Goal: Task Accomplishment & Management: Manage account settings

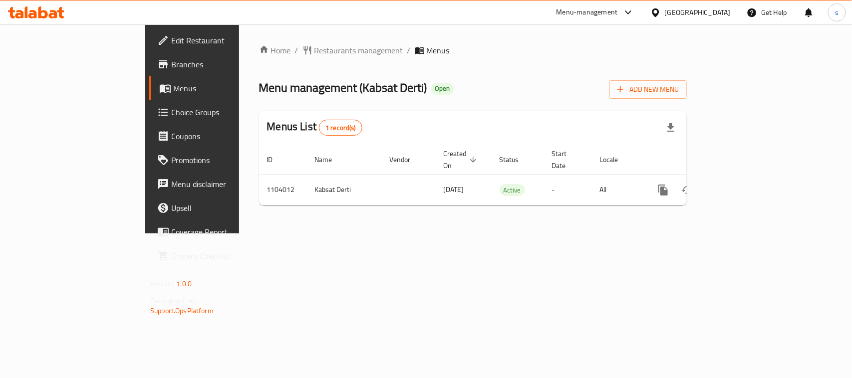
click at [661, 13] on icon at bounding box center [655, 12] width 10 height 10
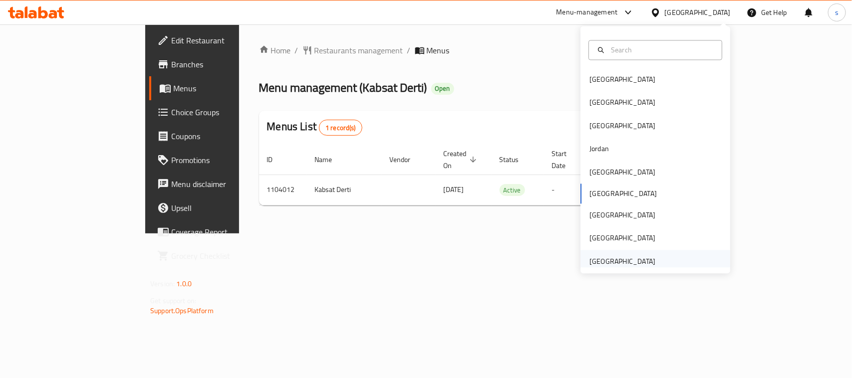
click at [606, 262] on div "[GEOGRAPHIC_DATA]" at bounding box center [622, 261] width 66 height 11
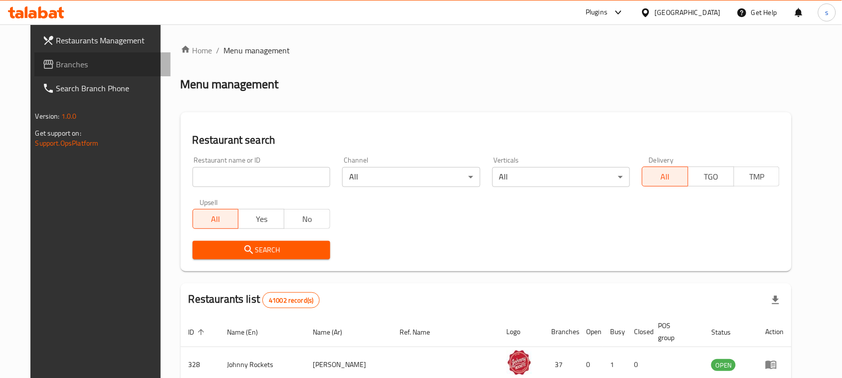
click at [56, 58] on span "Branches" at bounding box center [109, 64] width 107 height 12
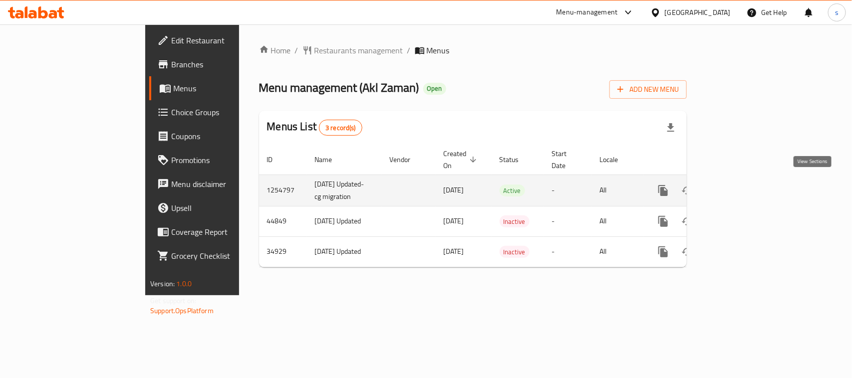
click at [739, 188] on icon "enhanced table" at bounding box center [734, 190] width 9 height 9
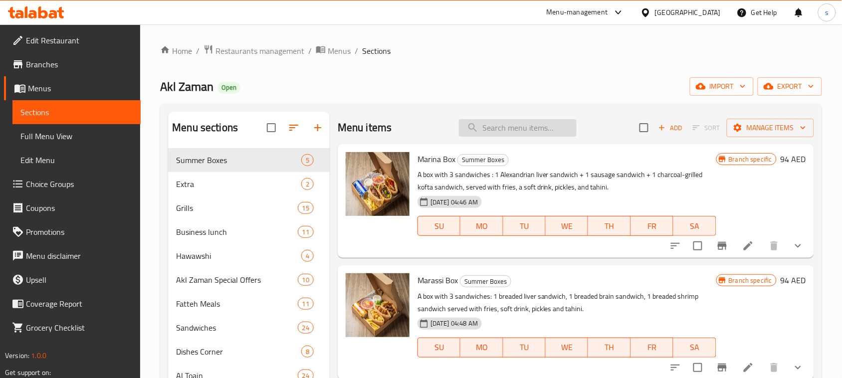
click at [512, 121] on input "search" at bounding box center [518, 127] width 118 height 17
paste input "Grilled Chicken With Basmati Rice"
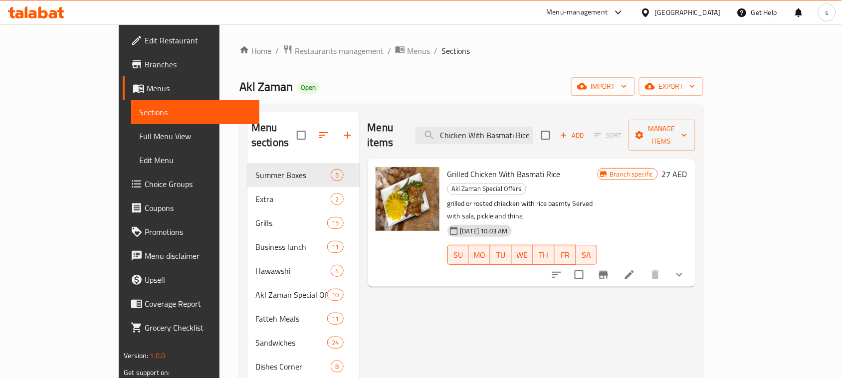
type input "Grilled Chicken With Basmati Rice"
click at [692, 7] on div "[GEOGRAPHIC_DATA]" at bounding box center [688, 12] width 66 height 11
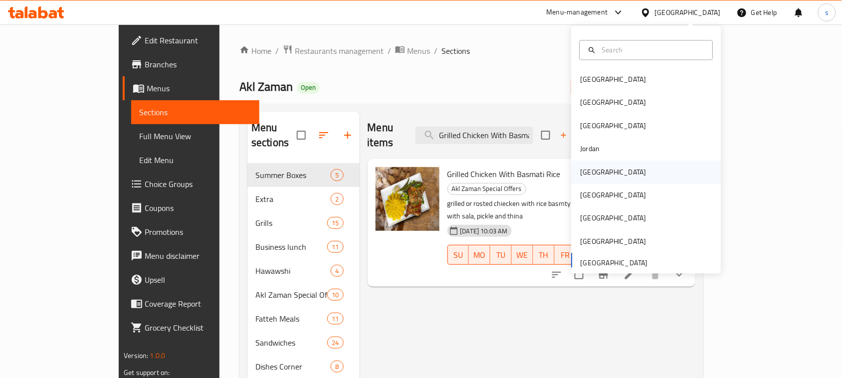
click at [585, 173] on div "[GEOGRAPHIC_DATA]" at bounding box center [614, 172] width 66 height 11
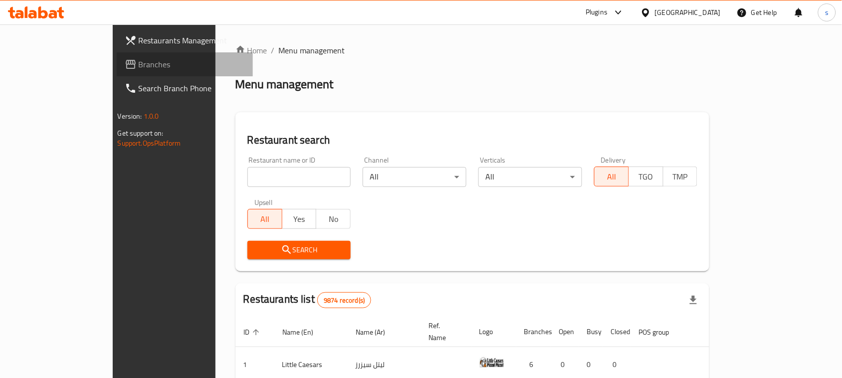
click at [139, 63] on span "Branches" at bounding box center [192, 64] width 107 height 12
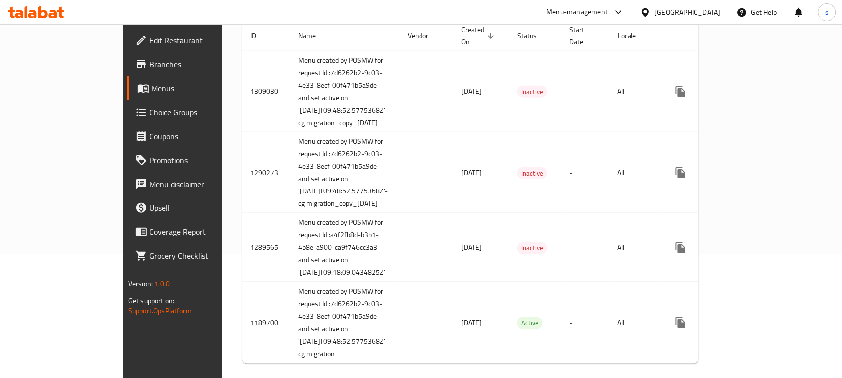
scroll to position [125, 0]
click at [707, 15] on div "[GEOGRAPHIC_DATA]" at bounding box center [688, 12] width 66 height 11
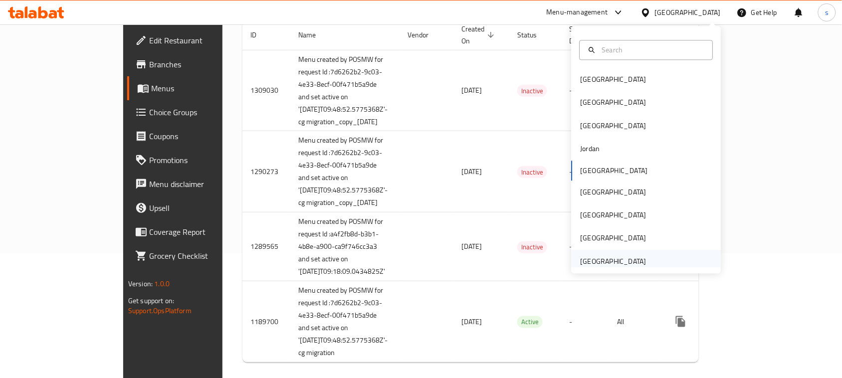
click at [615, 263] on div "[GEOGRAPHIC_DATA]" at bounding box center [614, 261] width 66 height 11
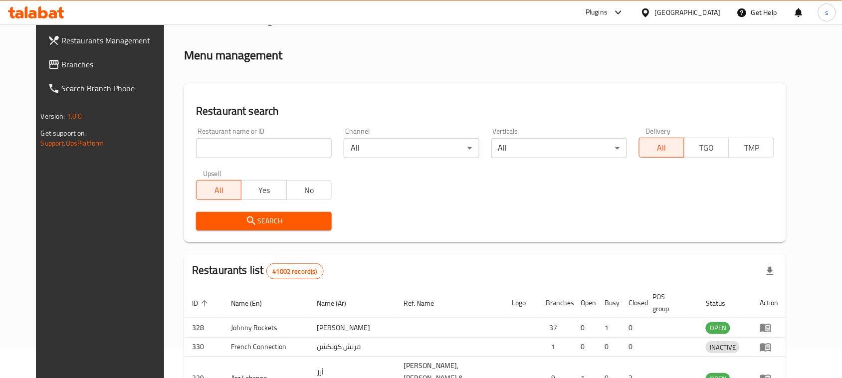
scroll to position [125, 0]
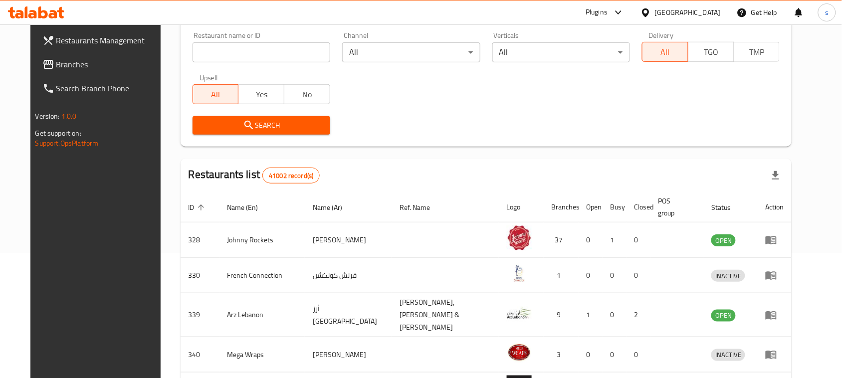
click at [56, 68] on span "Branches" at bounding box center [109, 64] width 107 height 12
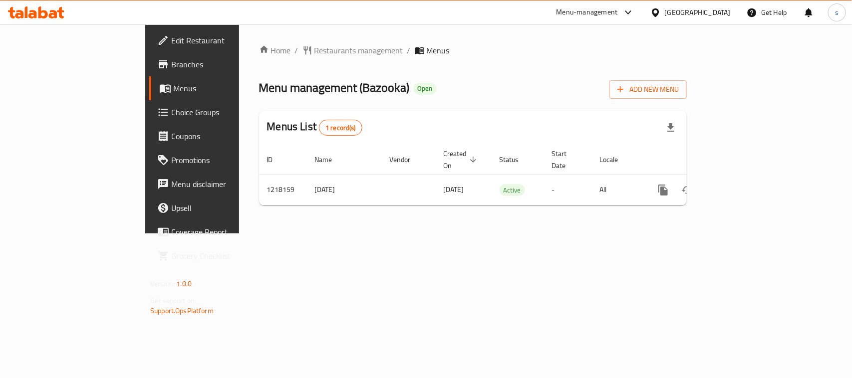
click at [625, 11] on icon at bounding box center [628, 12] width 12 height 12
click at [552, 109] on div "Restaurant-Management" at bounding box center [533, 110] width 78 height 11
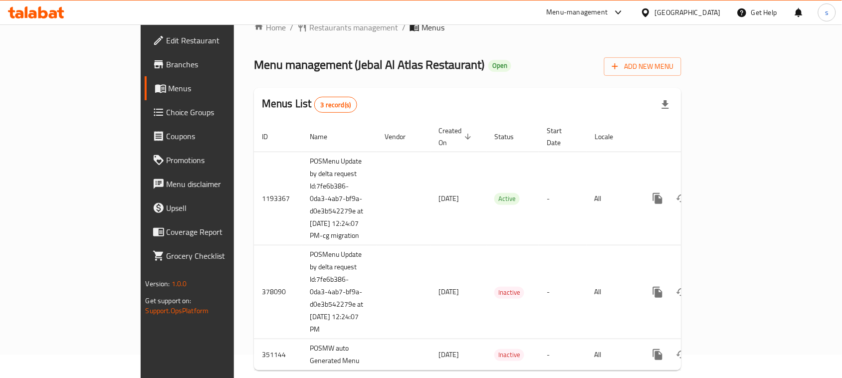
scroll to position [45, 0]
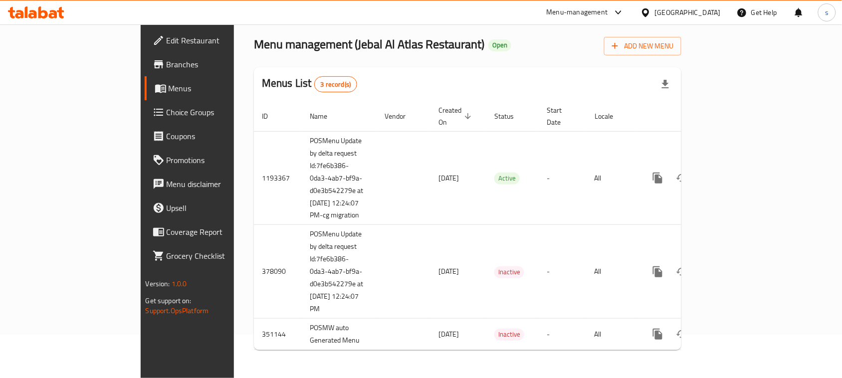
click at [606, 28] on div "Home / Restaurants management / Menus Menu management ( Jebal Al Atlas Restaura…" at bounding box center [468, 179] width 428 height 357
click at [624, 11] on icon at bounding box center [619, 12] width 12 height 12
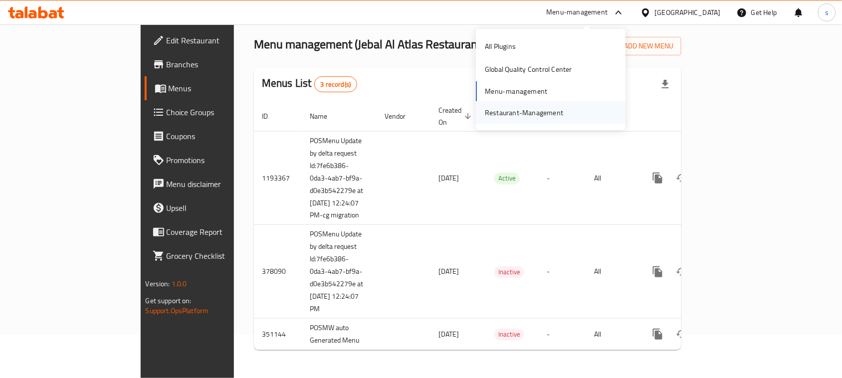
click at [554, 107] on div "Restaurant-Management" at bounding box center [524, 112] width 78 height 11
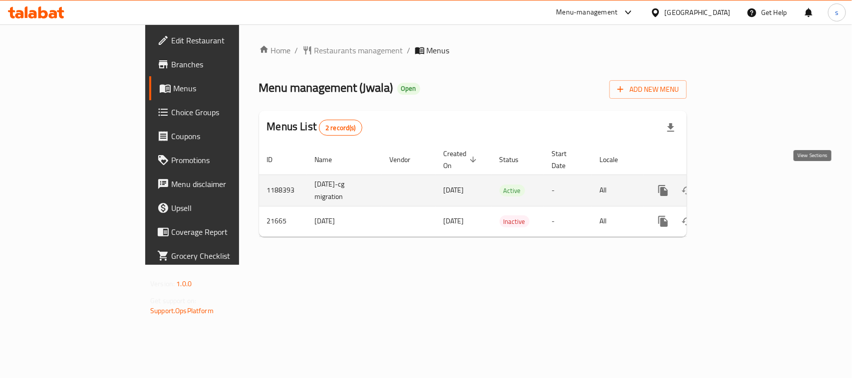
click at [739, 186] on icon "enhanced table" at bounding box center [734, 190] width 9 height 9
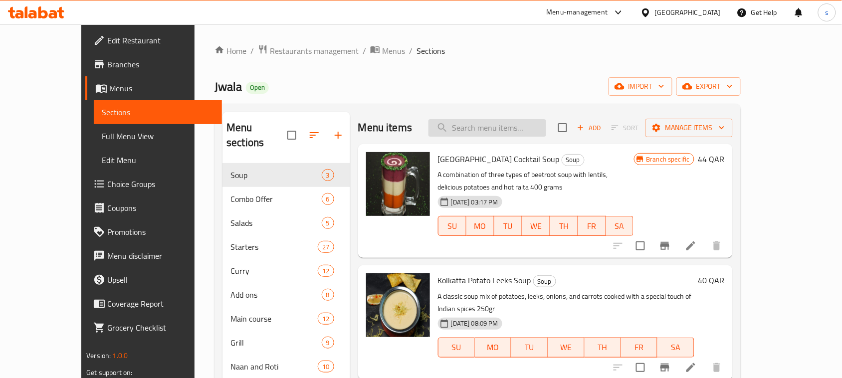
click at [522, 133] on input "search" at bounding box center [488, 127] width 118 height 17
paste input "Jwala Biryani Combo For 4"
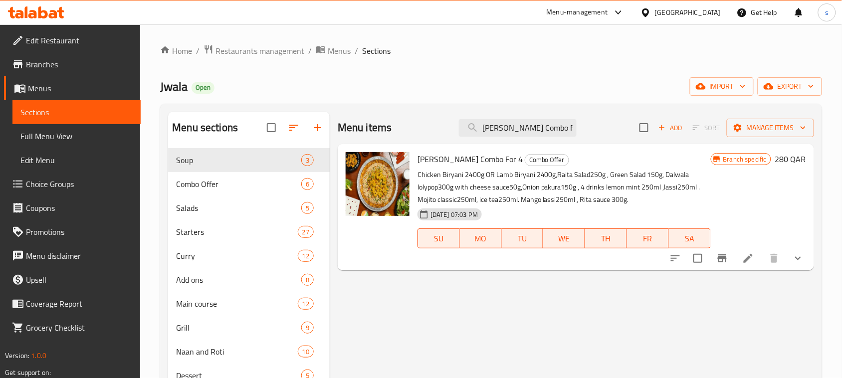
type input "Jwala Biryani Combo For 4"
click at [745, 259] on icon at bounding box center [748, 258] width 12 height 12
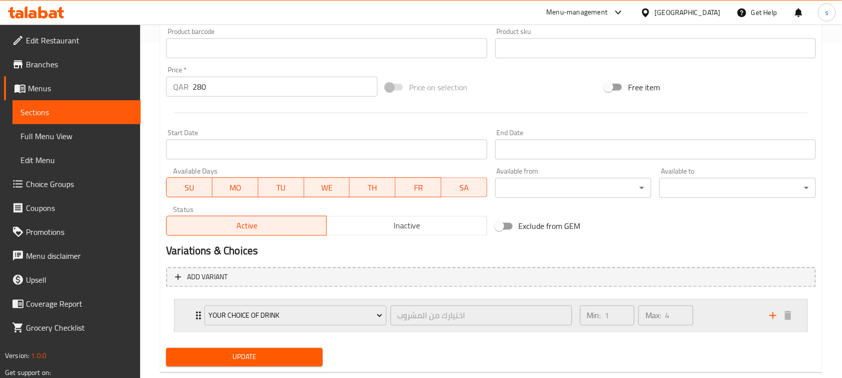
scroll to position [357, 0]
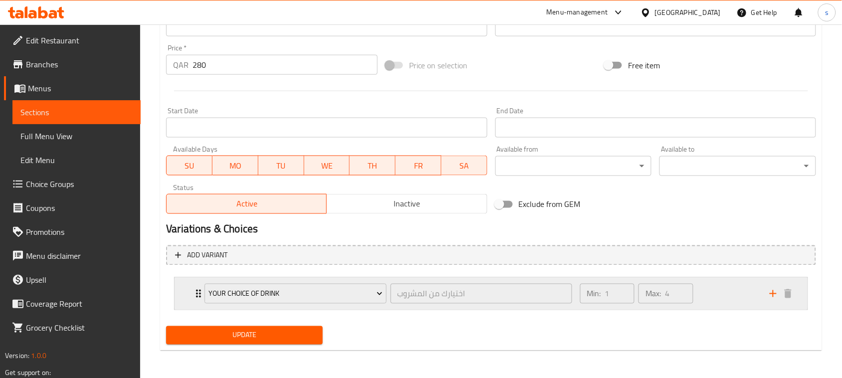
click at [201, 293] on div "Your Choice Of Drink اختيارك من المشروب ​" at bounding box center [388, 294] width 379 height 32
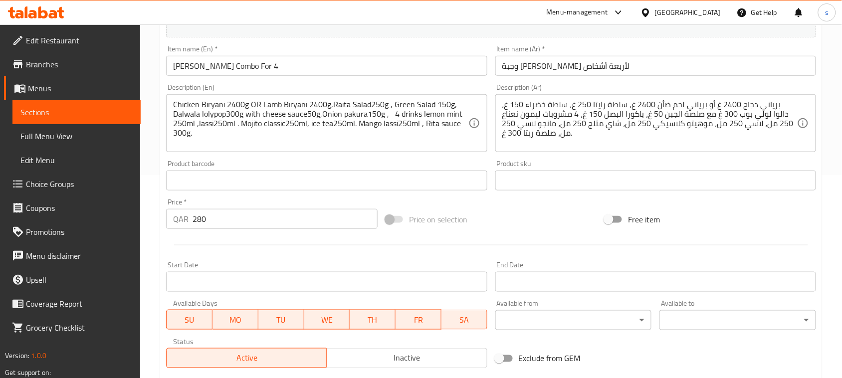
scroll to position [203, 0]
click at [711, 13] on div "[GEOGRAPHIC_DATA]" at bounding box center [688, 12] width 66 height 11
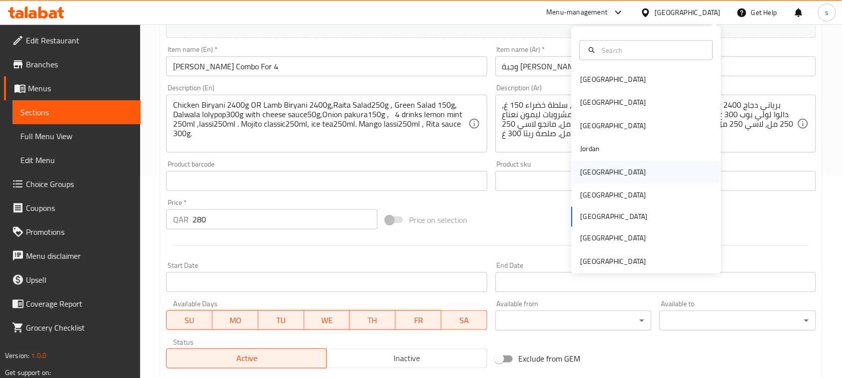
click at [584, 167] on div "Kuwait" at bounding box center [614, 172] width 66 height 11
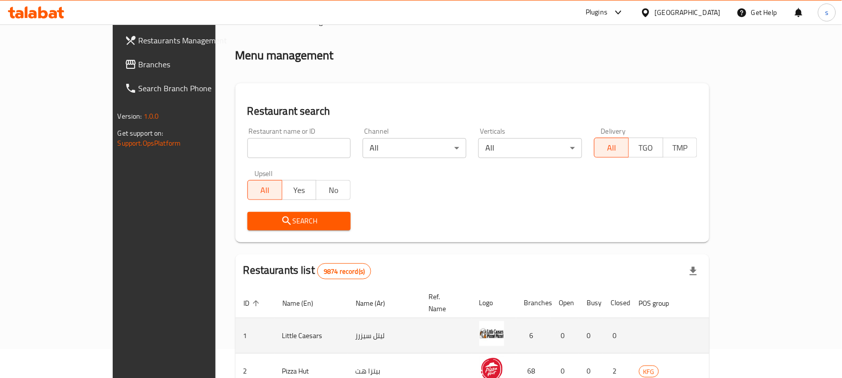
scroll to position [203, 0]
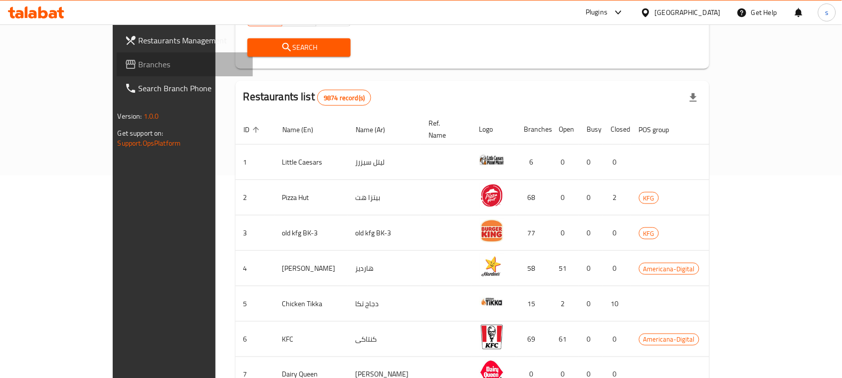
click at [139, 68] on span "Branches" at bounding box center [192, 64] width 107 height 12
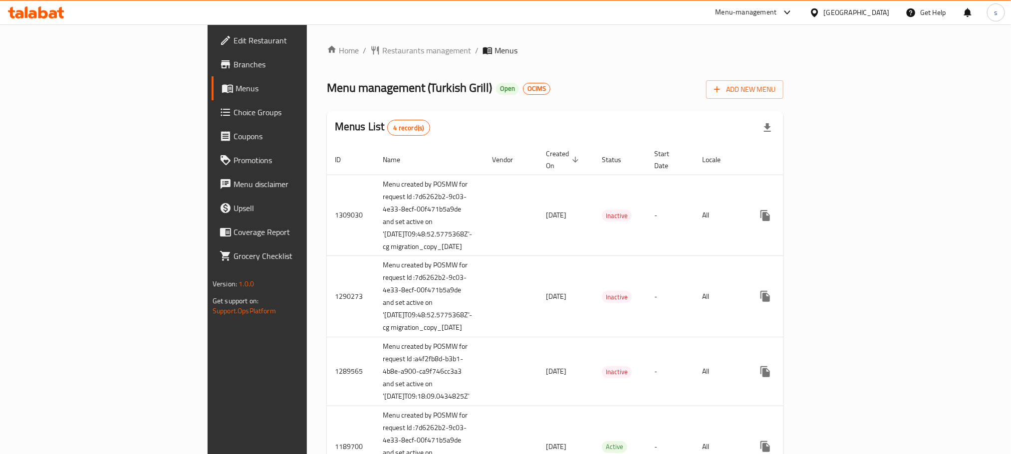
click at [793, 11] on icon at bounding box center [787, 12] width 12 height 12
click at [761, 112] on div "Restaurant-Management" at bounding box center [737, 110] width 78 height 11
